Goal: Communication & Community: Ask a question

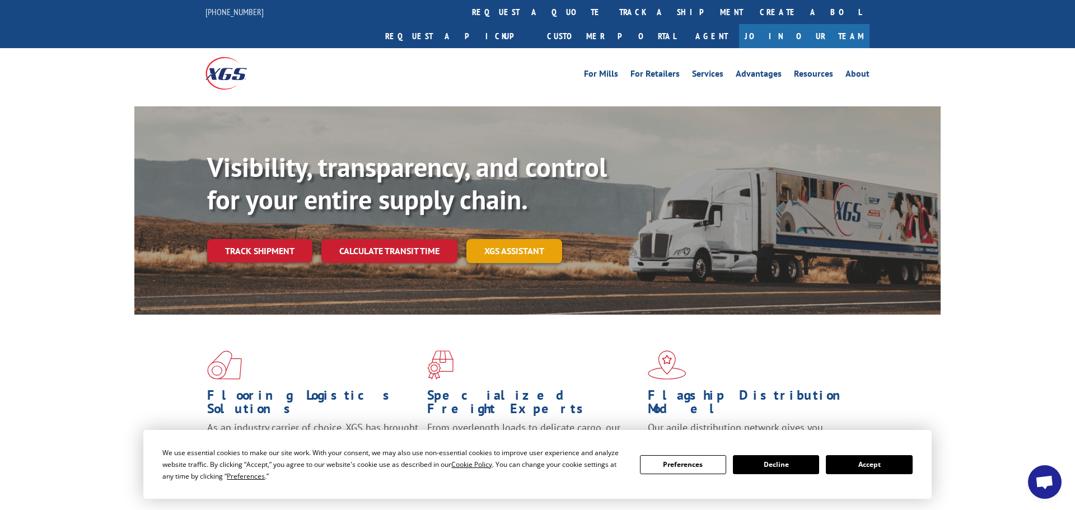
click at [491, 239] on link "XGS ASSISTANT" at bounding box center [515, 251] width 96 height 24
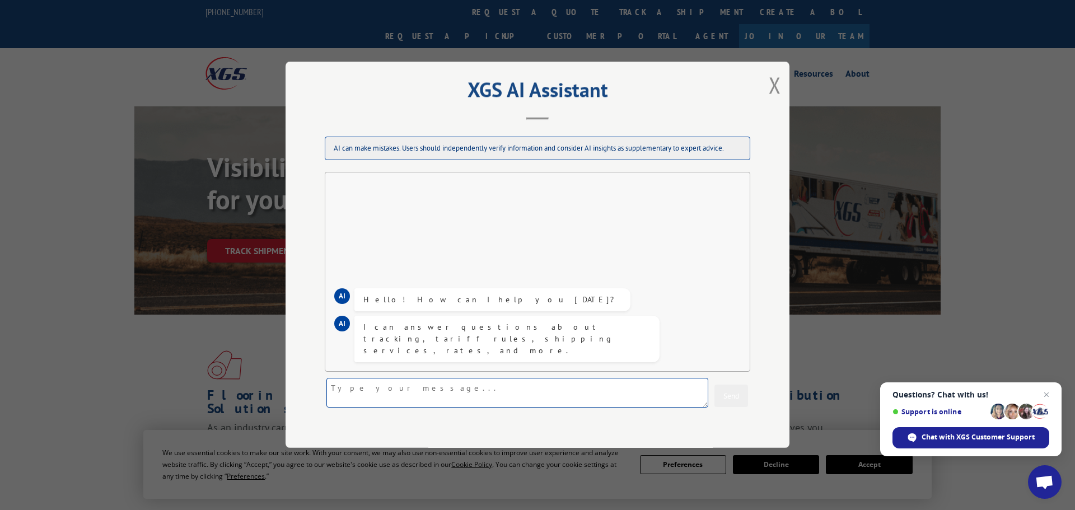
click at [521, 391] on textarea at bounding box center [518, 394] width 382 height 30
type textarea "tracking update"
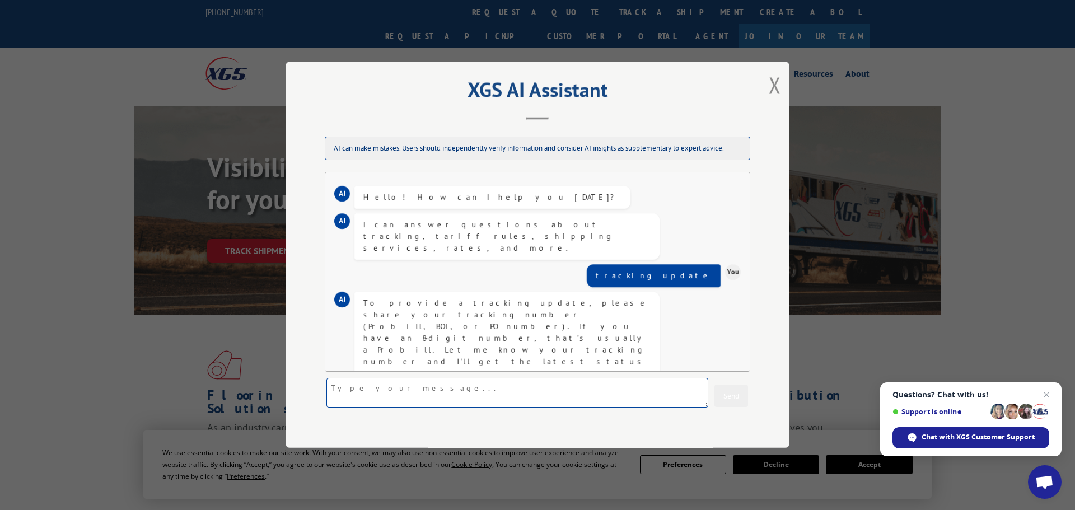
click at [477, 388] on textarea at bounding box center [518, 394] width 382 height 30
paste textarea "17108300"
type textarea "17108300"
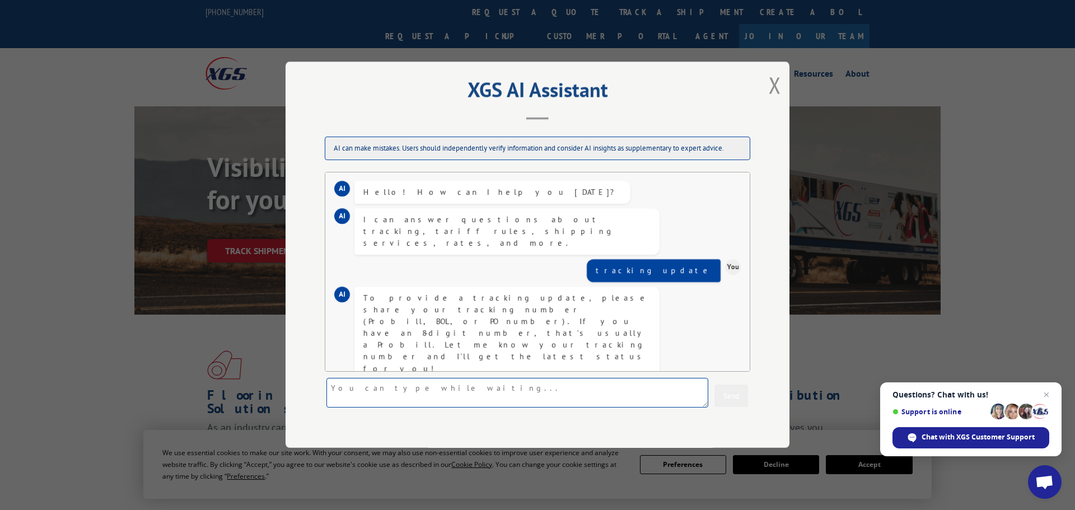
scroll to position [148, 0]
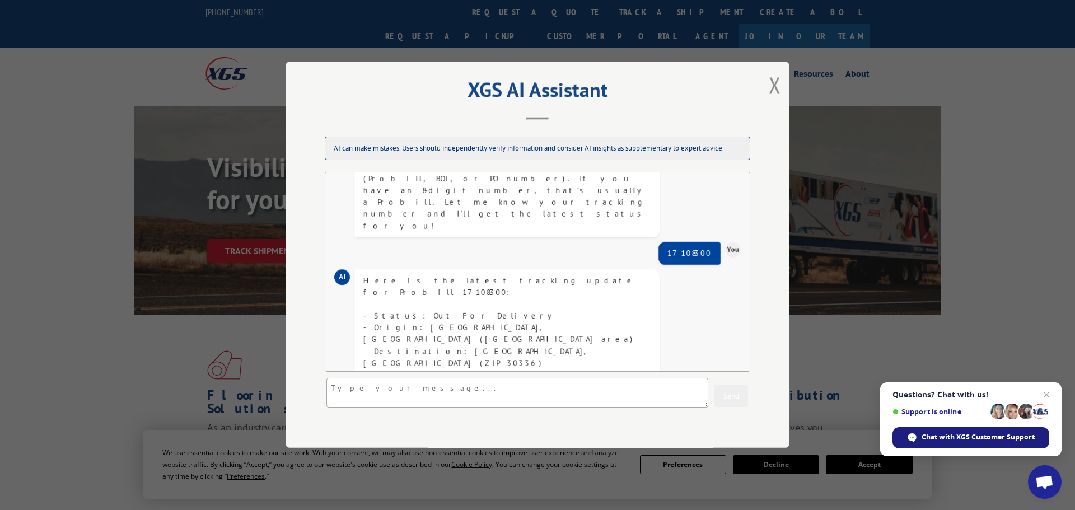
click at [956, 433] on span "Chat with XGS Customer Support" at bounding box center [978, 437] width 113 height 10
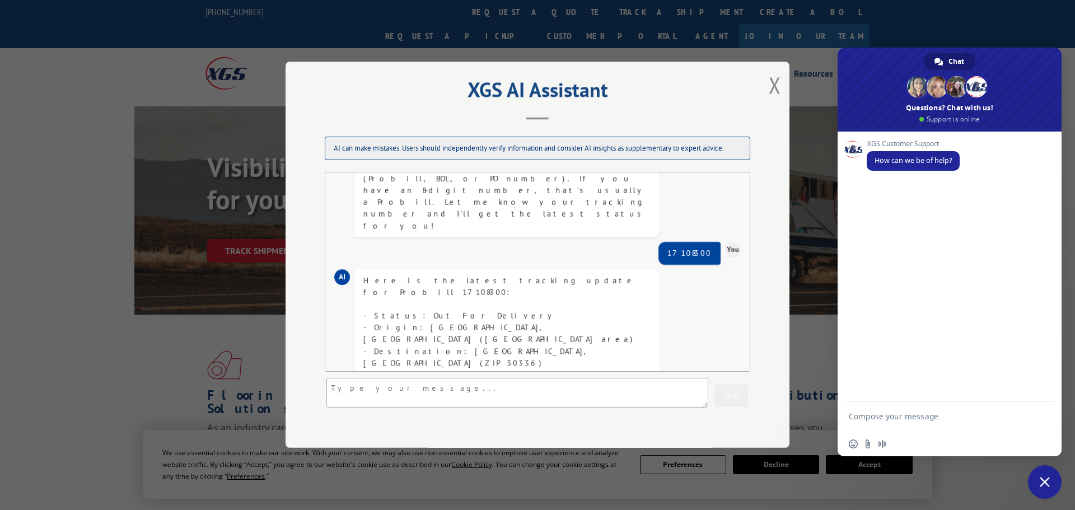
click at [893, 416] on textarea "Compose your message..." at bounding box center [937, 422] width 177 height 20
type textarea "i"
type textarea "I"
type textarea "my tacking shows out for delivery [DATE], do your drivers call ahead of time?"
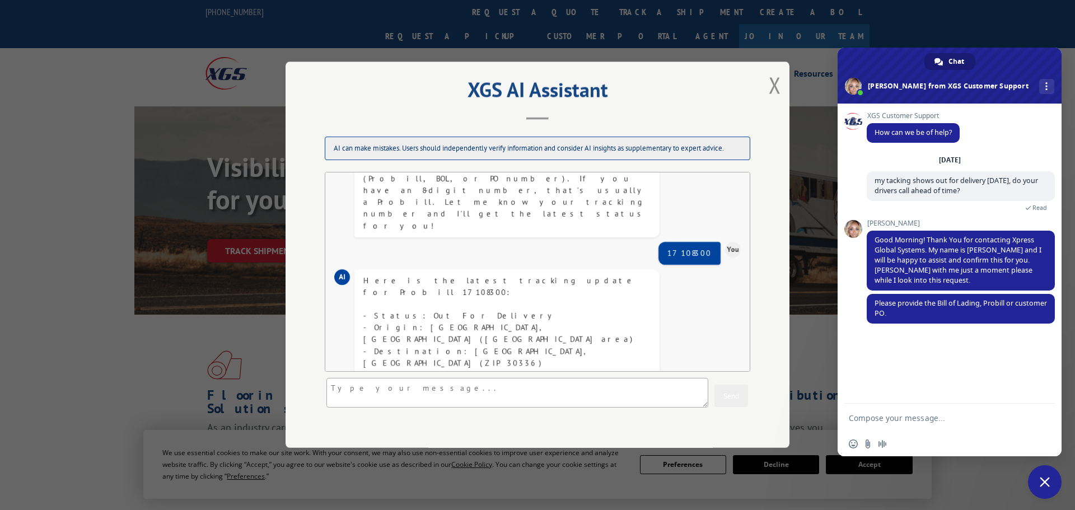
click at [931, 418] on textarea "Compose your message..." at bounding box center [937, 418] width 177 height 10
paste textarea "17108300"
type textarea "17108300"
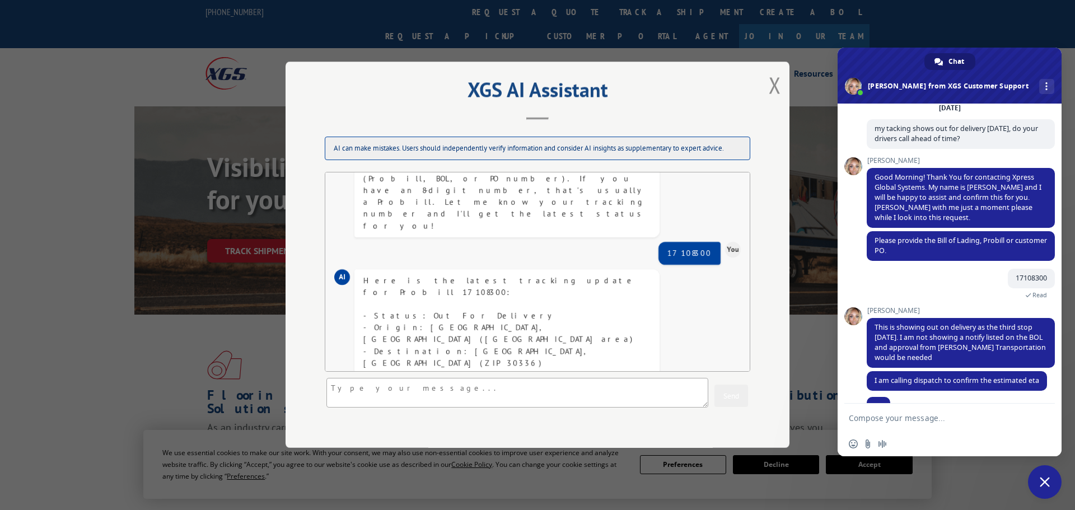
scroll to position [74, 0]
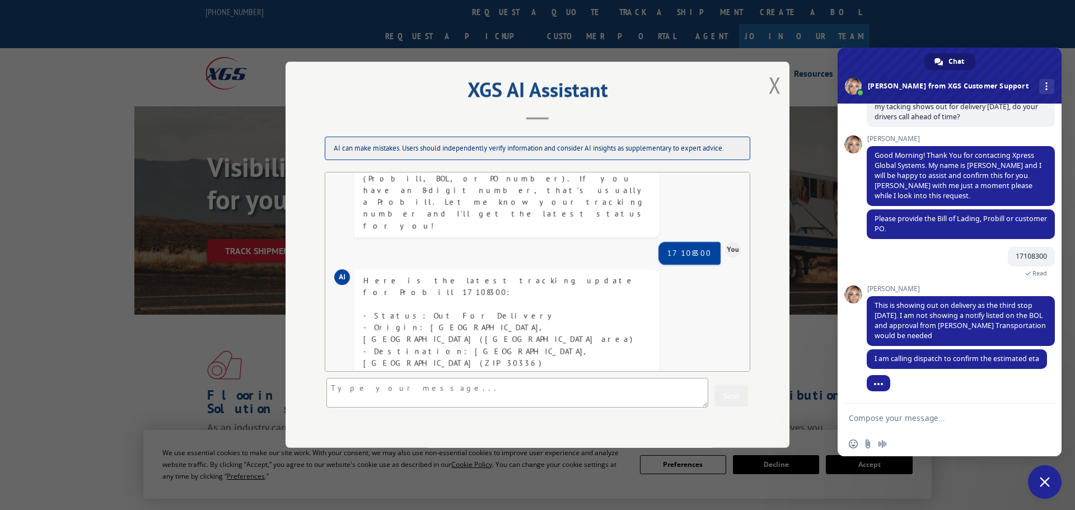
click at [949, 419] on textarea "Compose your message..." at bounding box center [937, 418] width 177 height 10
drag, startPoint x: 937, startPoint y: 325, endPoint x: 1008, endPoint y: 324, distance: 71.1
click at [1008, 324] on span "This is showing out on delivery as the third stop [DATE]. I am not showing a no…" at bounding box center [960, 321] width 171 height 40
drag, startPoint x: 1008, startPoint y: 325, endPoint x: 940, endPoint y: 327, distance: 68.3
click at [940, 327] on span "This is showing out on delivery as the third stop [DATE]. I am not showing a no…" at bounding box center [960, 321] width 171 height 40
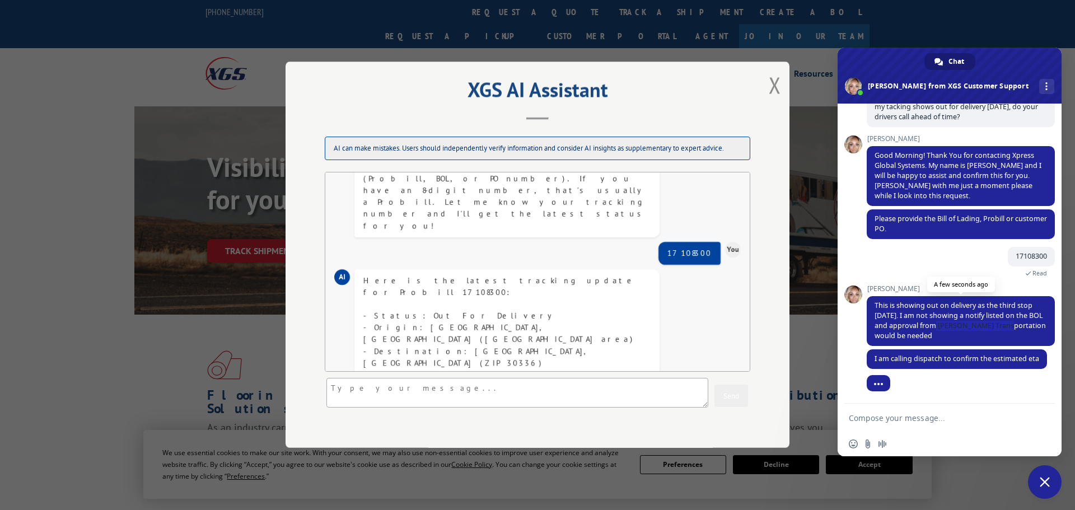
copy span "[PERSON_NAME] Transportation"
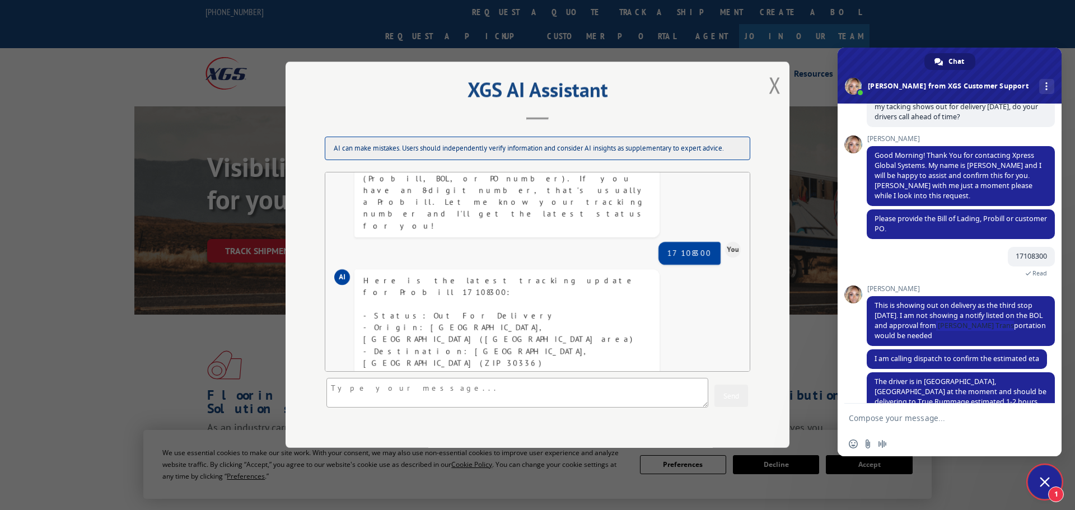
scroll to position [95, 0]
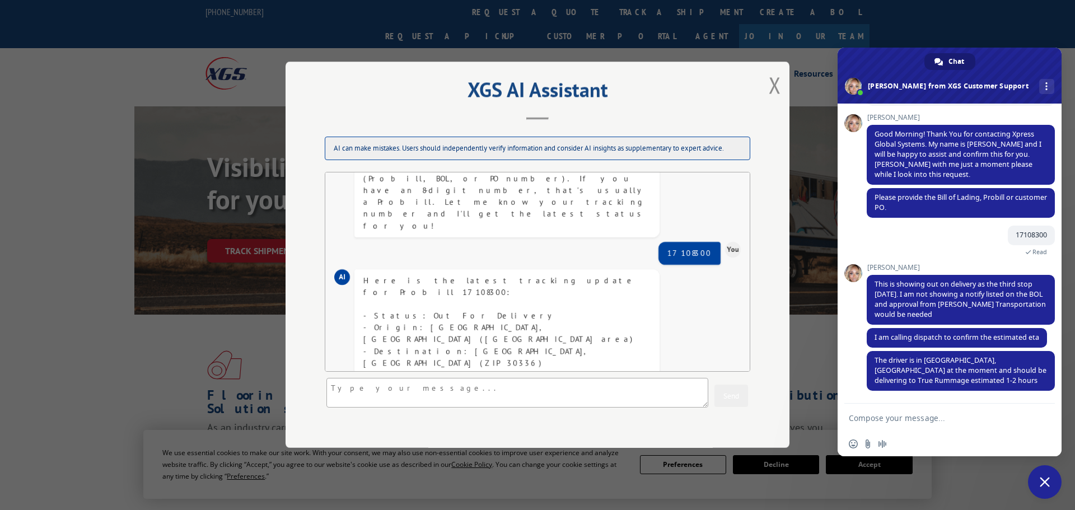
click at [981, 421] on textarea "Compose your message..." at bounding box center [937, 418] width 177 height 10
drag, startPoint x: 884, startPoint y: 426, endPoint x: 1009, endPoint y: 420, distance: 125.6
click at [1009, 420] on textarea "Ok thank you. I will have someone stay at the building. The BOL does have suite" at bounding box center [937, 422] width 177 height 20
drag, startPoint x: 996, startPoint y: 426, endPoint x: 884, endPoint y: 424, distance: 112.6
click at [884, 424] on textarea "Ok thank you. I will have someone stay at the building. The BOL does have suite" at bounding box center [937, 422] width 177 height 20
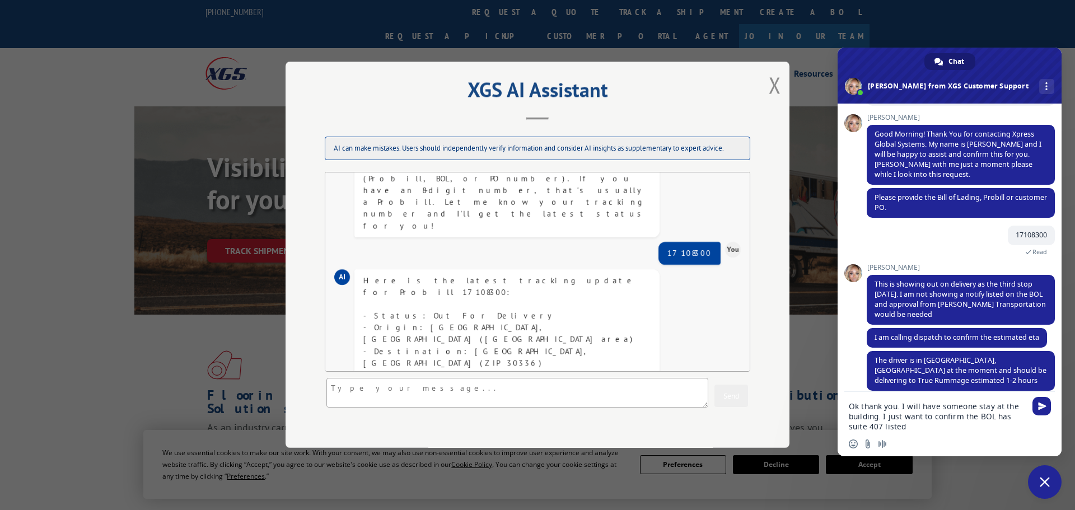
type textarea "Ok thank you. I will have someone stay at the building. I just want to confirm …"
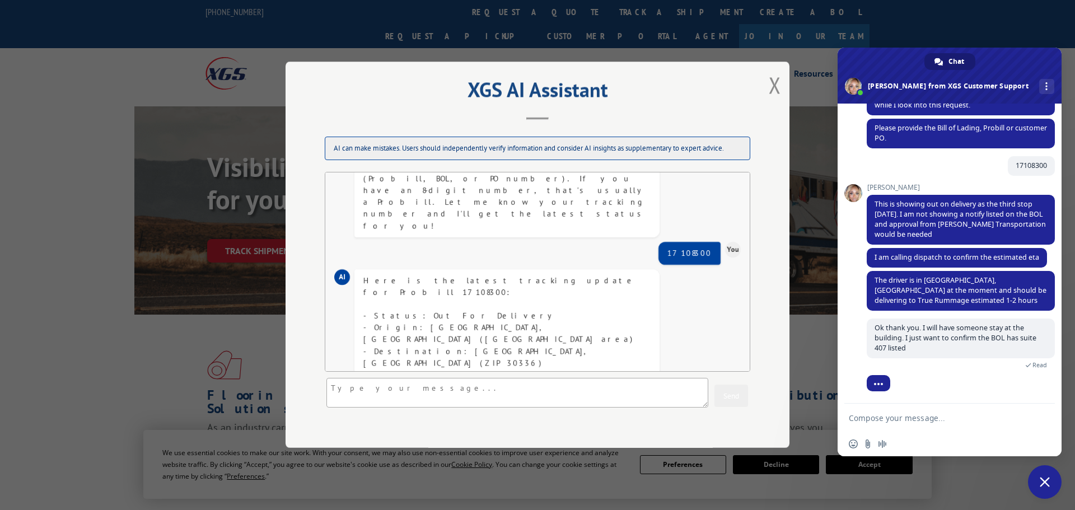
scroll to position [165, 0]
type textarea "Perfect thank you for your help"
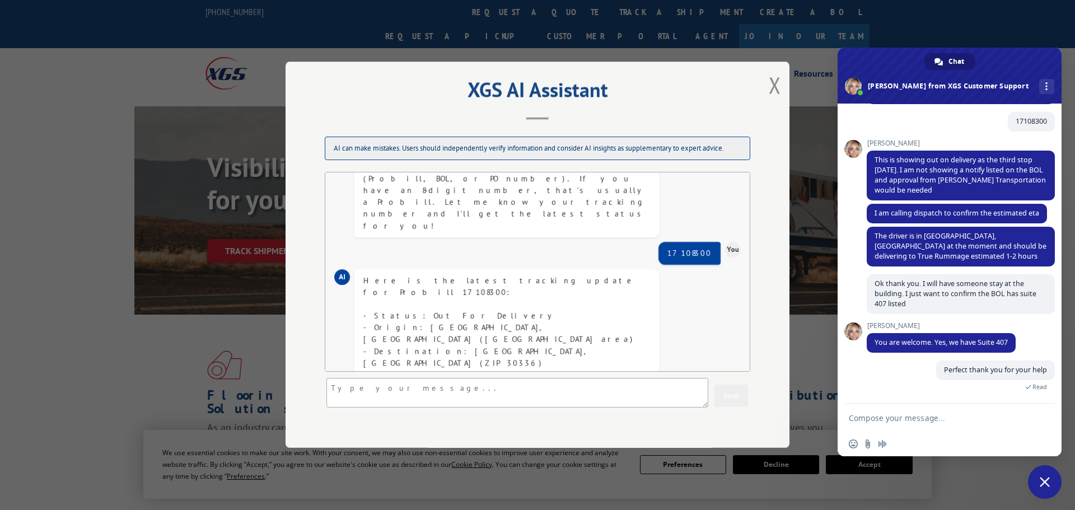
scroll to position [321, 0]
